Goal: Task Accomplishment & Management: Manage account settings

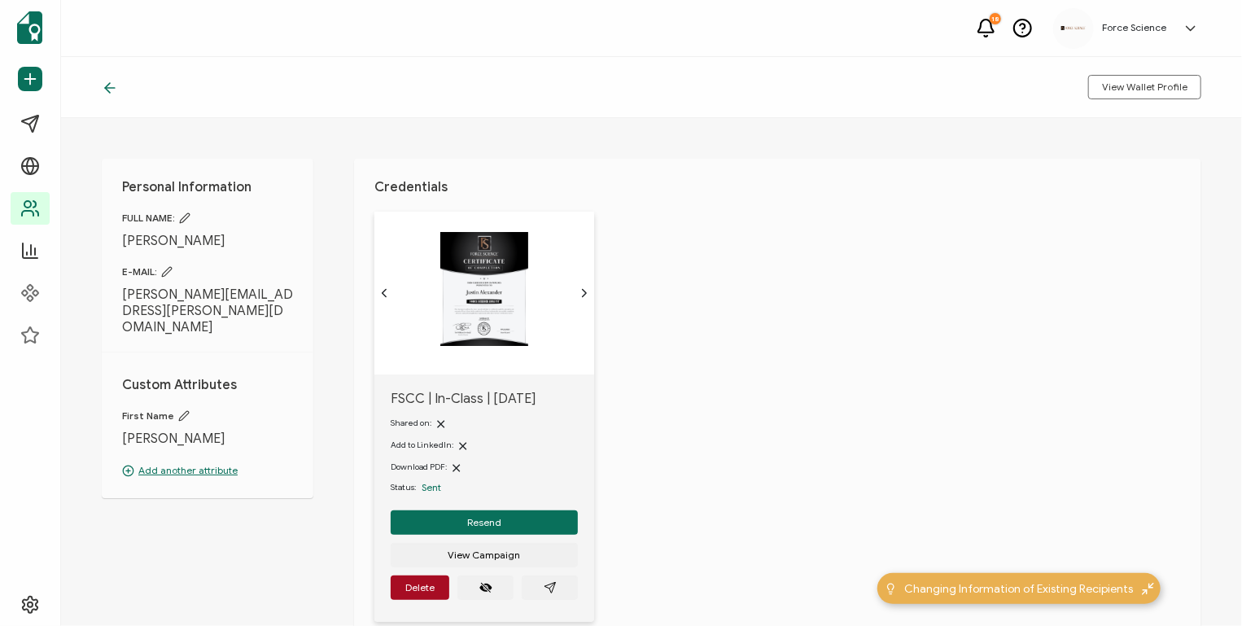
scroll to position [137, 0]
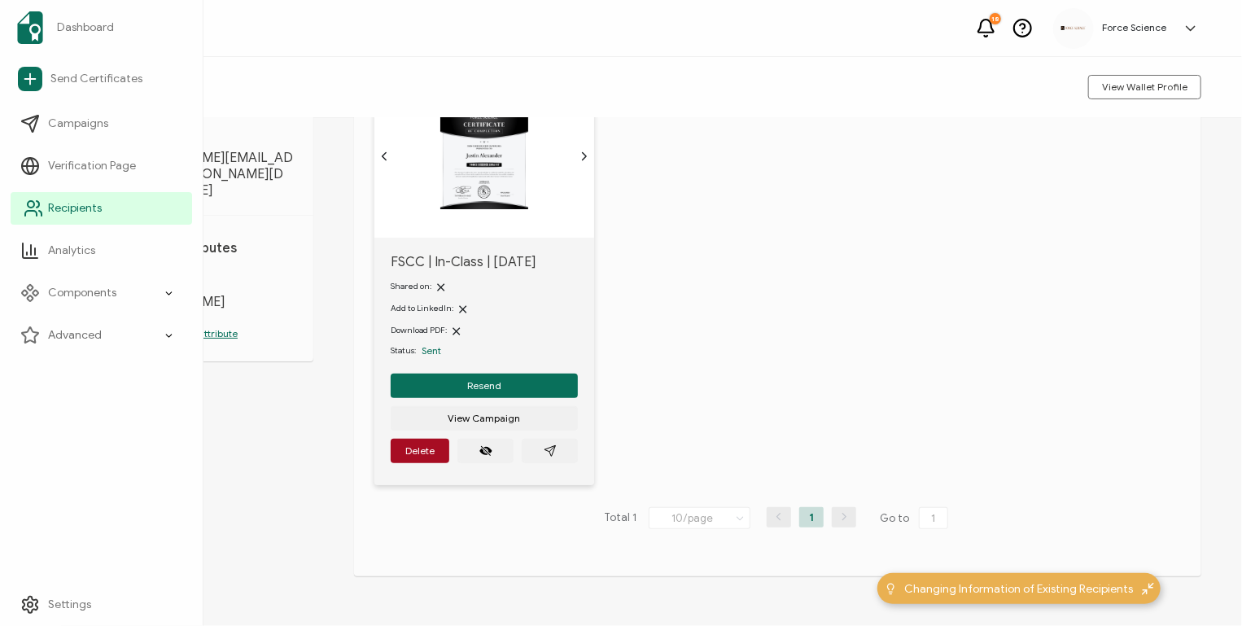
click at [118, 206] on link "Recipients" at bounding box center [101, 208] width 181 height 33
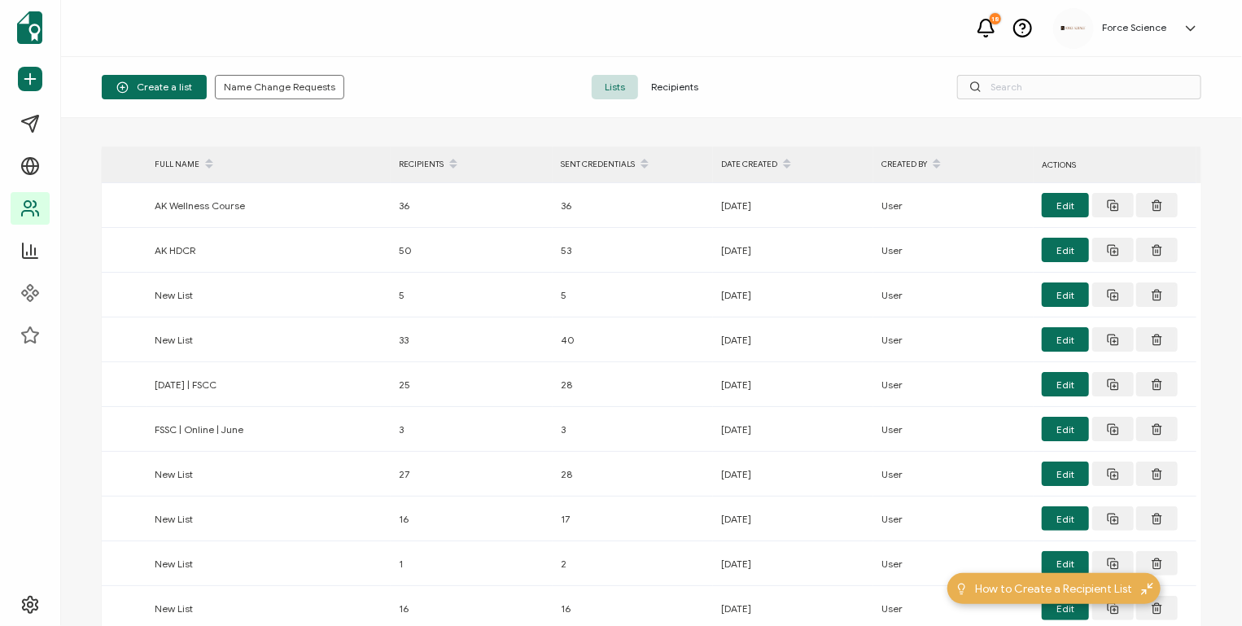
click at [669, 90] on span "Recipients" at bounding box center [674, 87] width 73 height 24
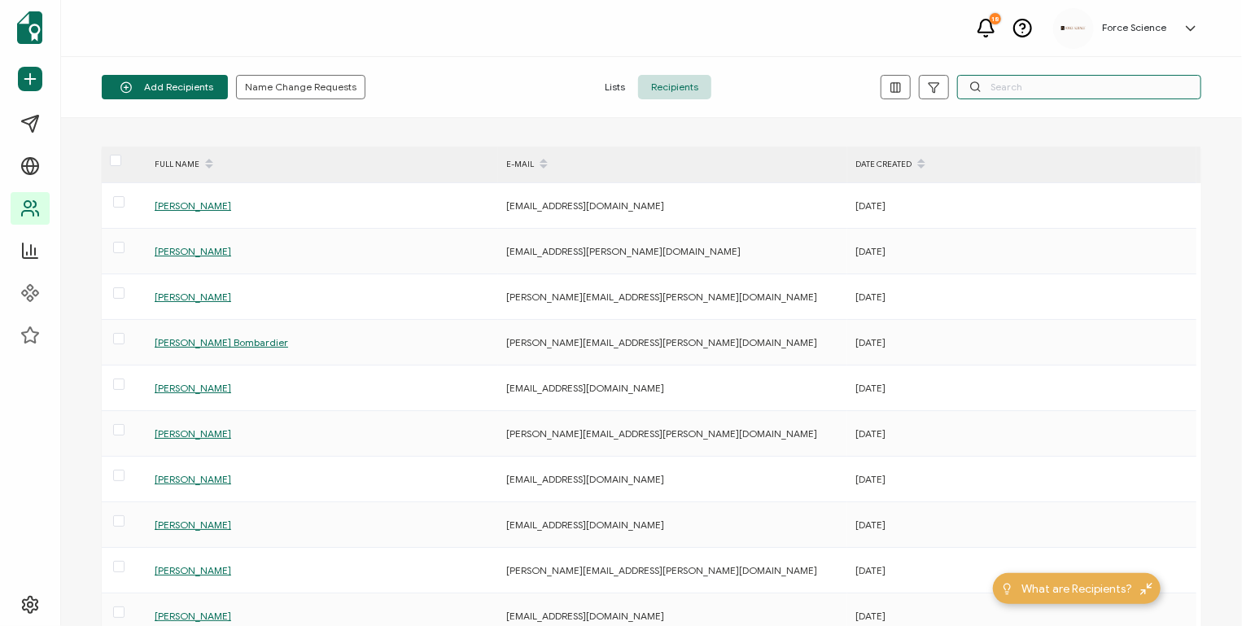
click at [998, 84] on input "text" at bounding box center [1079, 87] width 244 height 24
paste input "[EMAIL_ADDRESS][DOMAIN_NAME]"
type input "[EMAIL_ADDRESS][DOMAIN_NAME]"
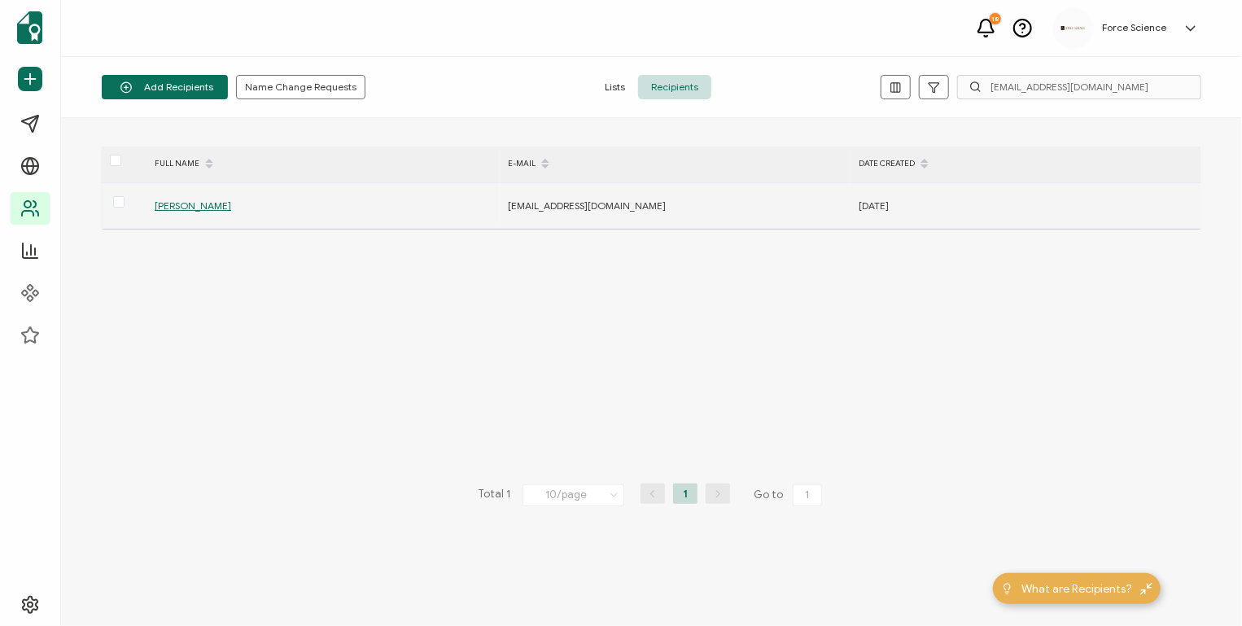
click at [177, 207] on span "[PERSON_NAME]" at bounding box center [193, 205] width 76 height 12
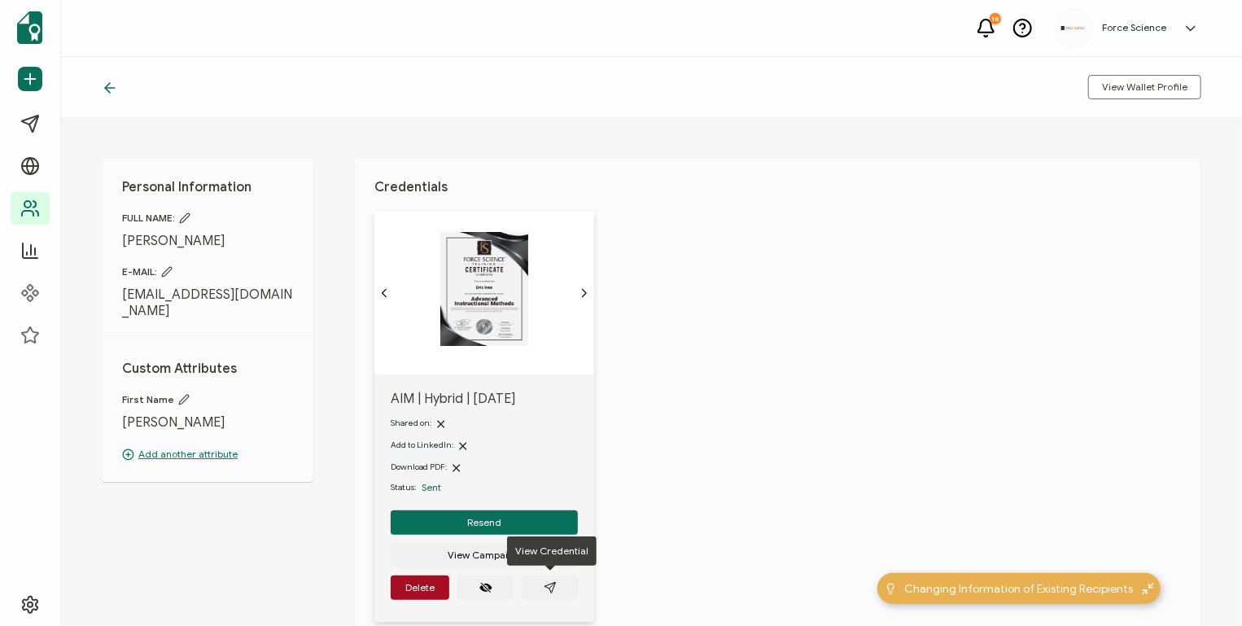
click at [552, 571] on div "Resend View Campaign [GEOGRAPHIC_DATA]" at bounding box center [484, 555] width 187 height 90
click at [550, 591] on icon "paper plane outline" at bounding box center [550, 587] width 13 height 13
